Goal: Information Seeking & Learning: Learn about a topic

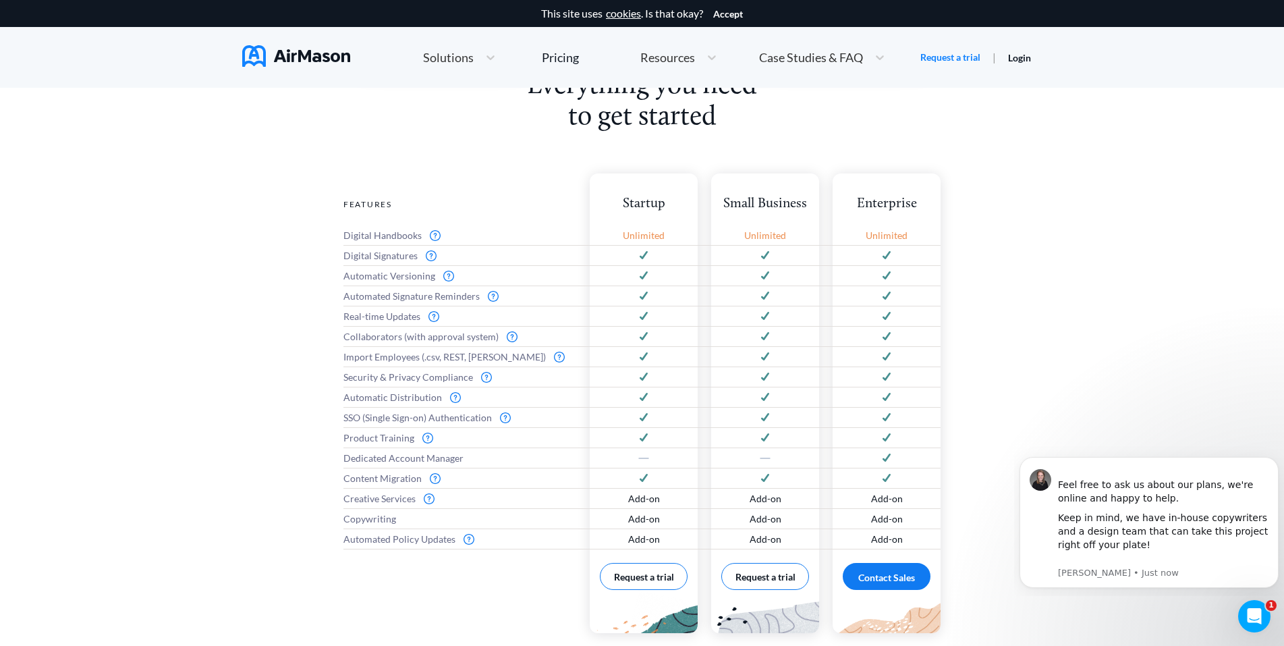
scroll to position [549, 0]
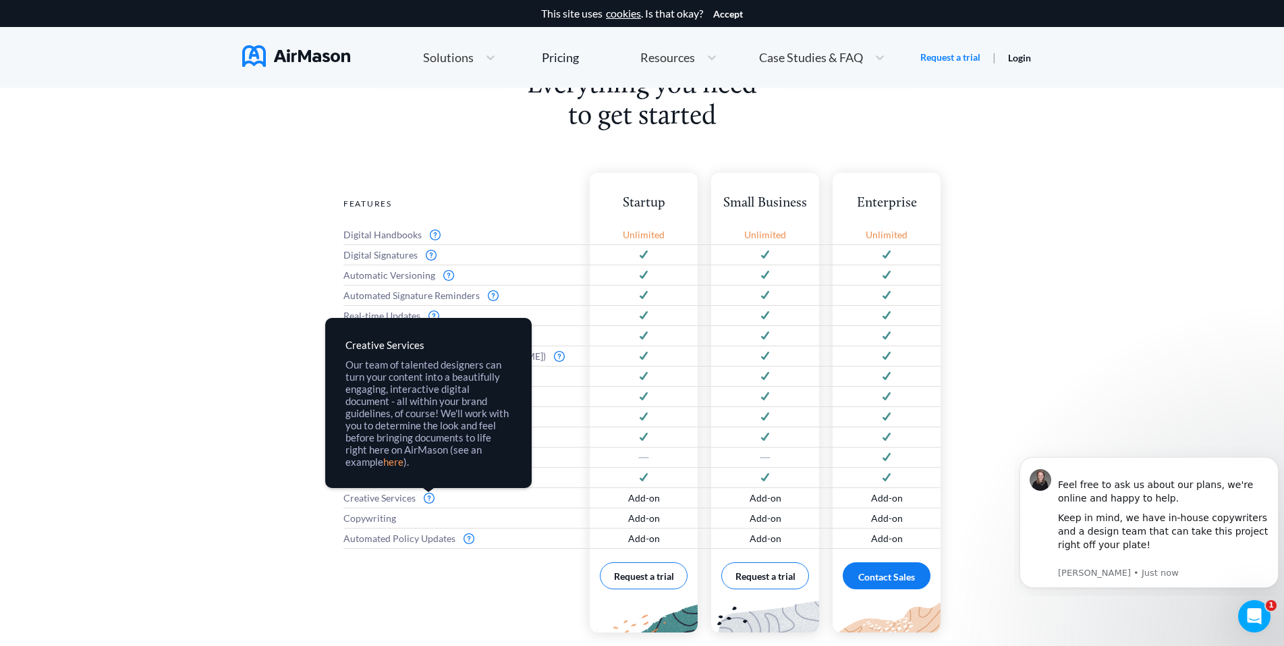
click at [426, 500] on img at bounding box center [429, 498] width 11 height 11
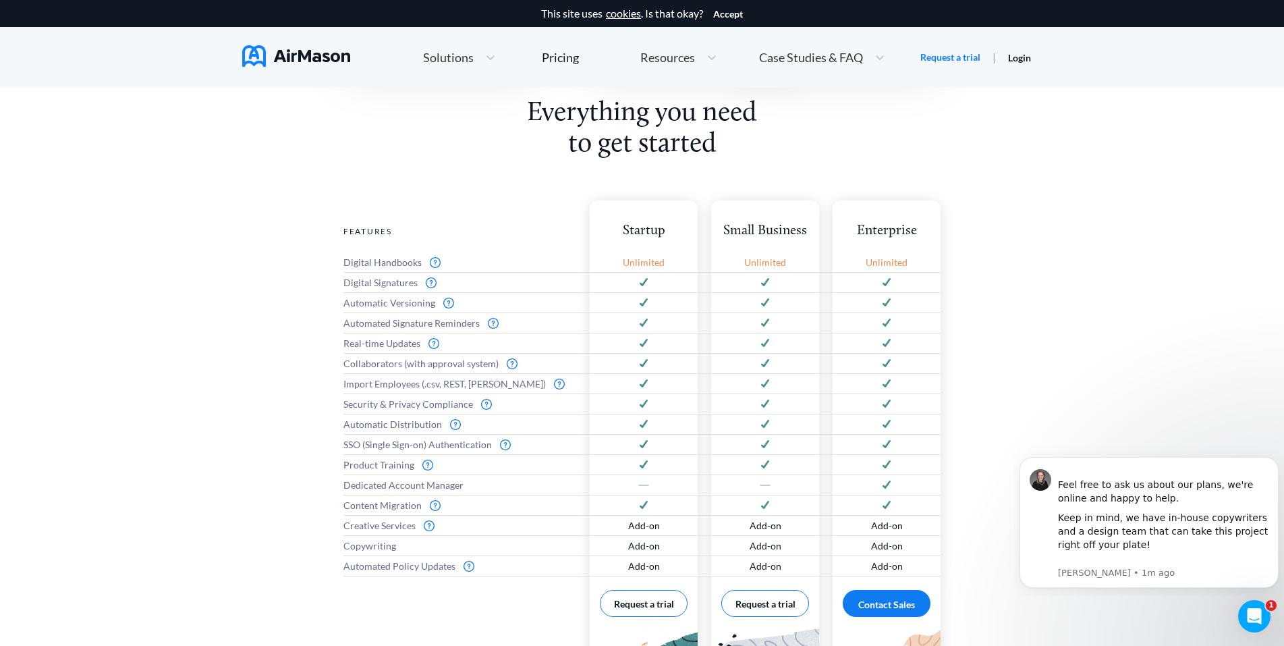
scroll to position [548, 0]
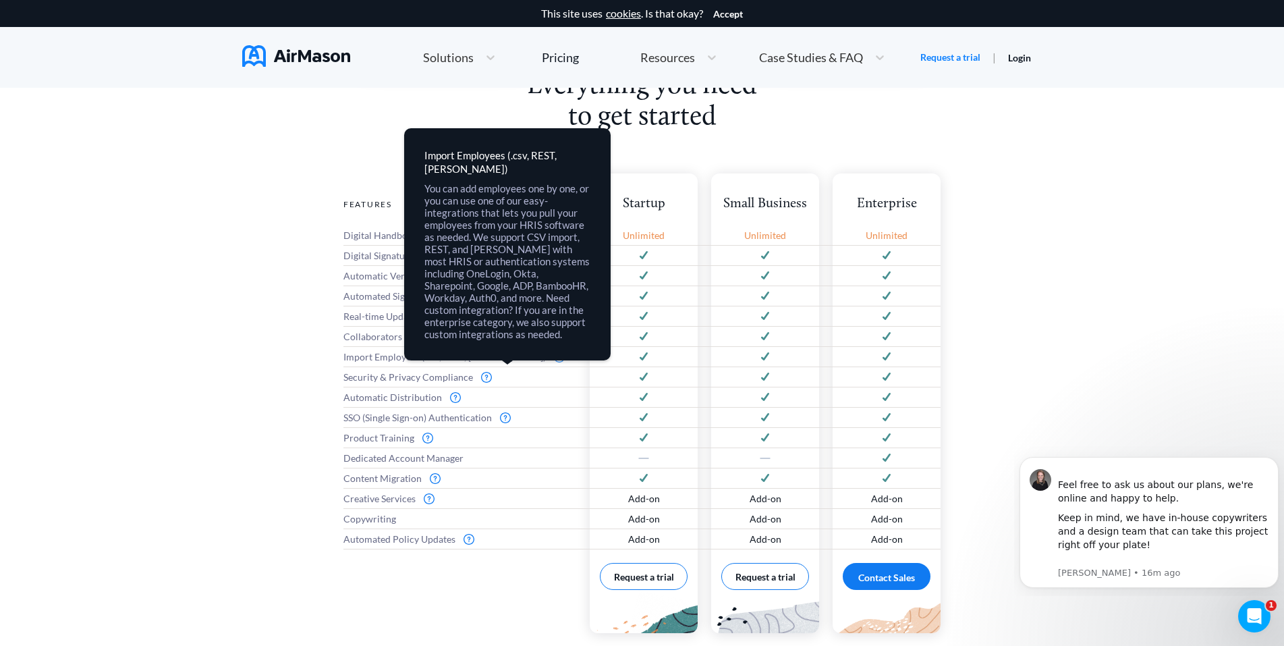
click at [554, 355] on img at bounding box center [559, 357] width 11 height 11
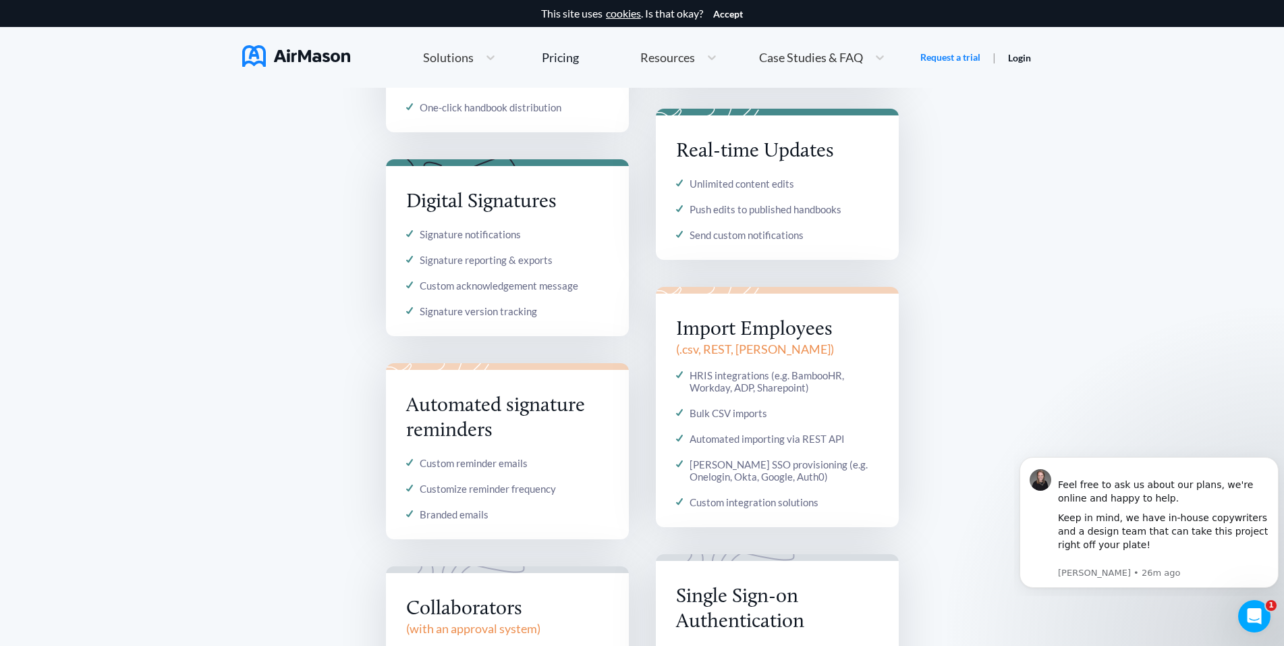
scroll to position [1524, 0]
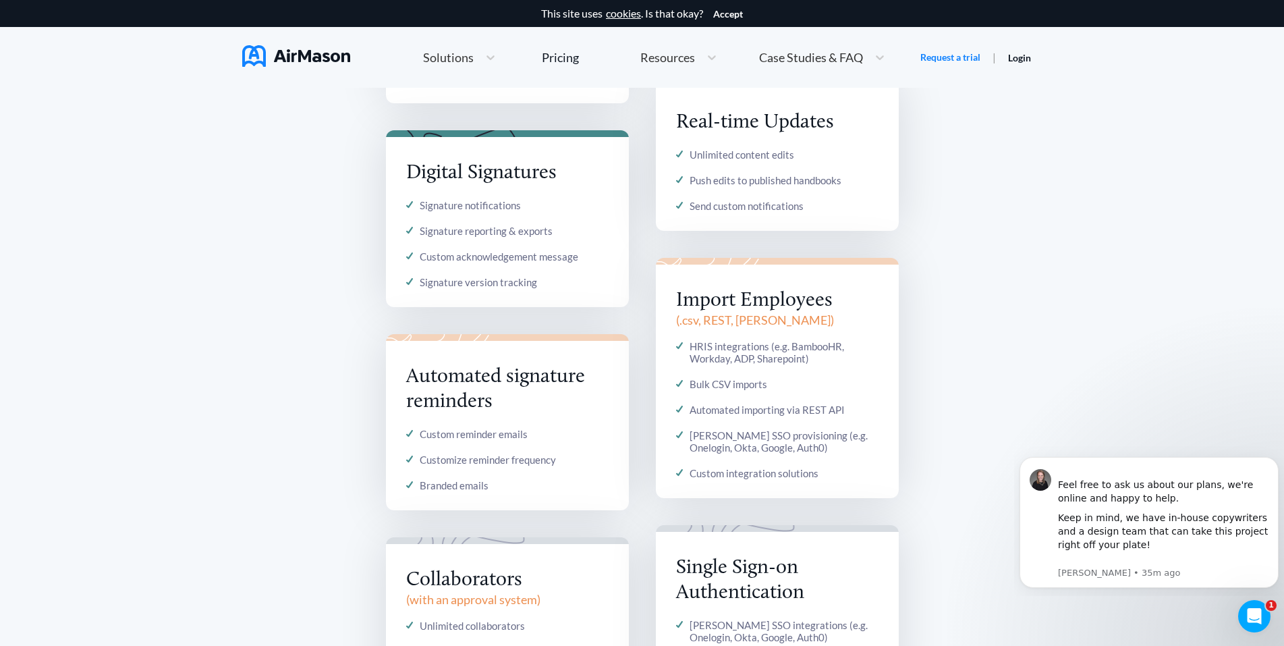
click at [7, 338] on div "It’s all here Creative Services & Content Migration Creative design services Ha…" at bounding box center [642, 391] width 1284 height 1332
click at [9, 338] on div "It’s all here Creative Services & Content Migration Creative design services Ha…" at bounding box center [642, 391] width 1284 height 1332
click at [11, 338] on div "It’s all here Creative Services & Content Migration Creative design services Ha…" at bounding box center [642, 391] width 1284 height 1332
click at [11, 337] on div "It’s all here Creative Services & Content Migration Creative design services Ha…" at bounding box center [642, 391] width 1284 height 1332
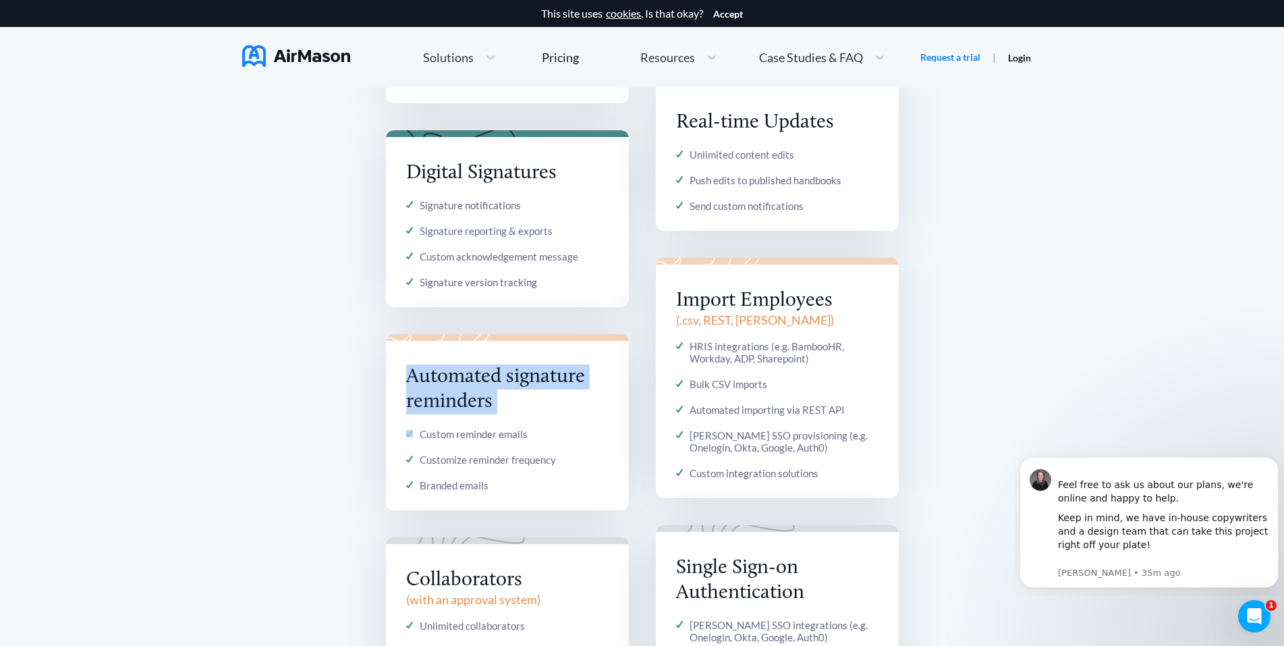
click at [17, 336] on div "It’s all here Creative Services & Content Migration Creative design services Ha…" at bounding box center [642, 391] width 1284 height 1332
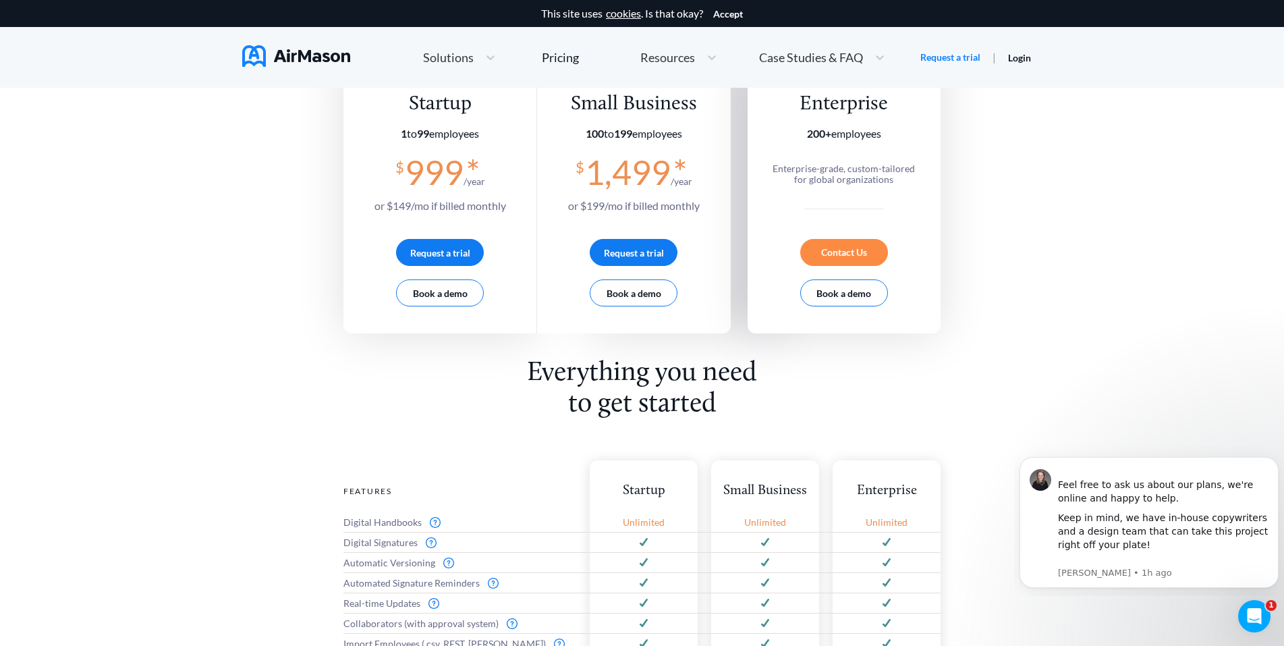
scroll to position [107, 0]
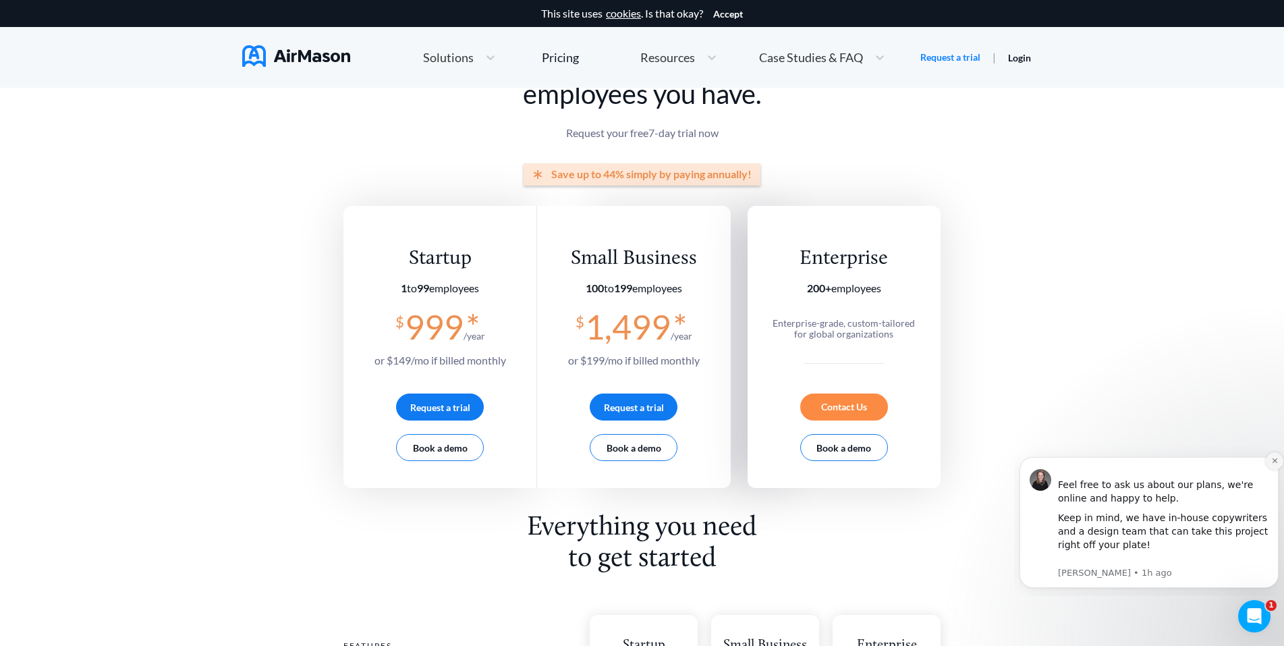
click at [1276, 464] on button "Dismiss notification" at bounding box center [1275, 461] width 18 height 18
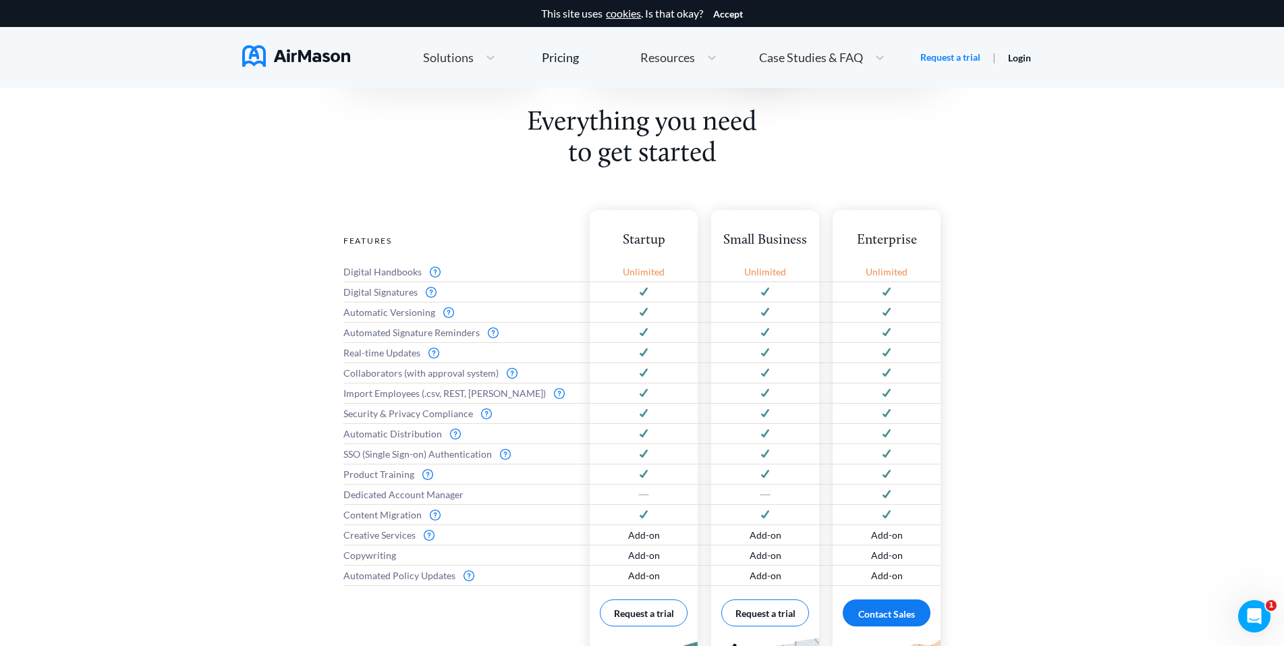
scroll to position [579, 0]
